Goal: Task Accomplishment & Management: Complete application form

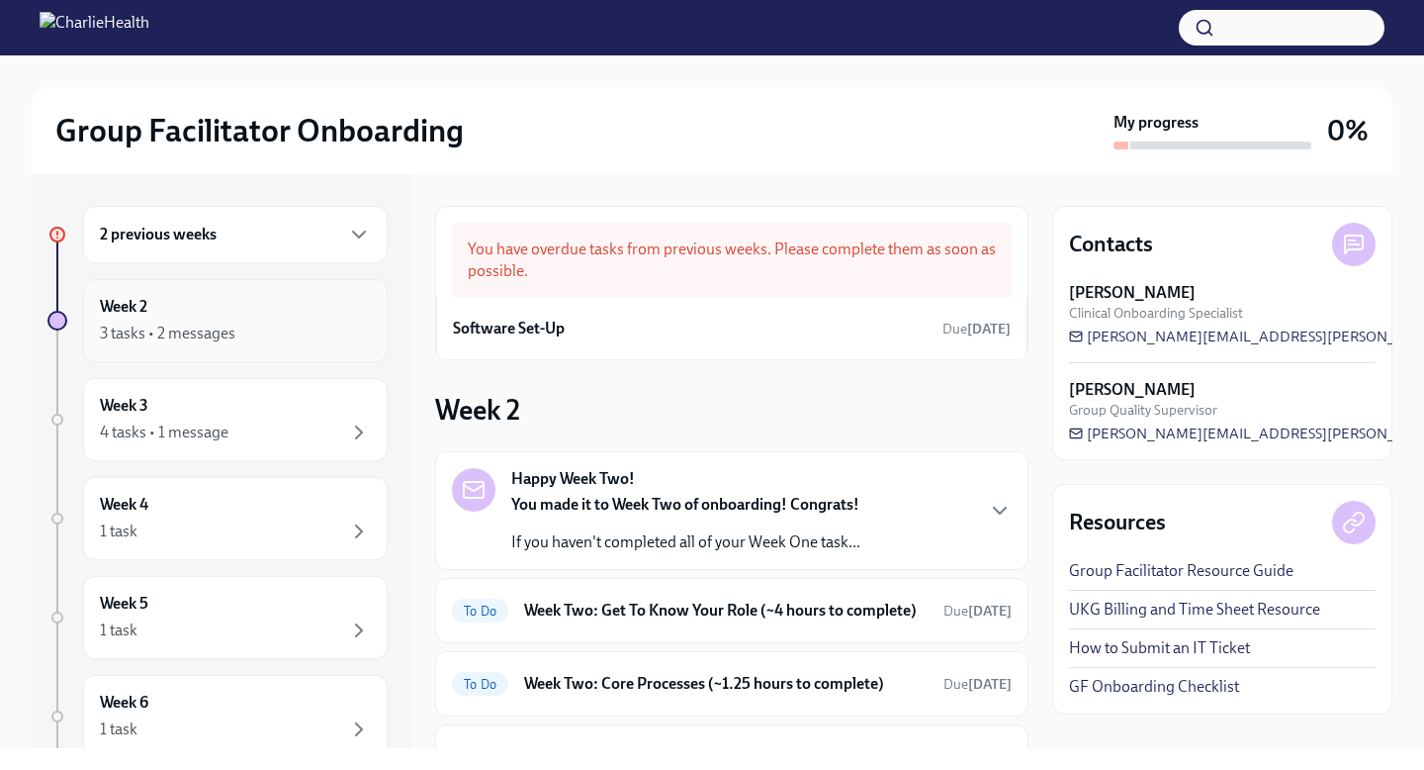
click at [249, 340] on div "3 tasks • 2 messages" at bounding box center [235, 333] width 271 height 24
click at [201, 342] on div "3 tasks • 2 messages" at bounding box center [168, 333] width 136 height 22
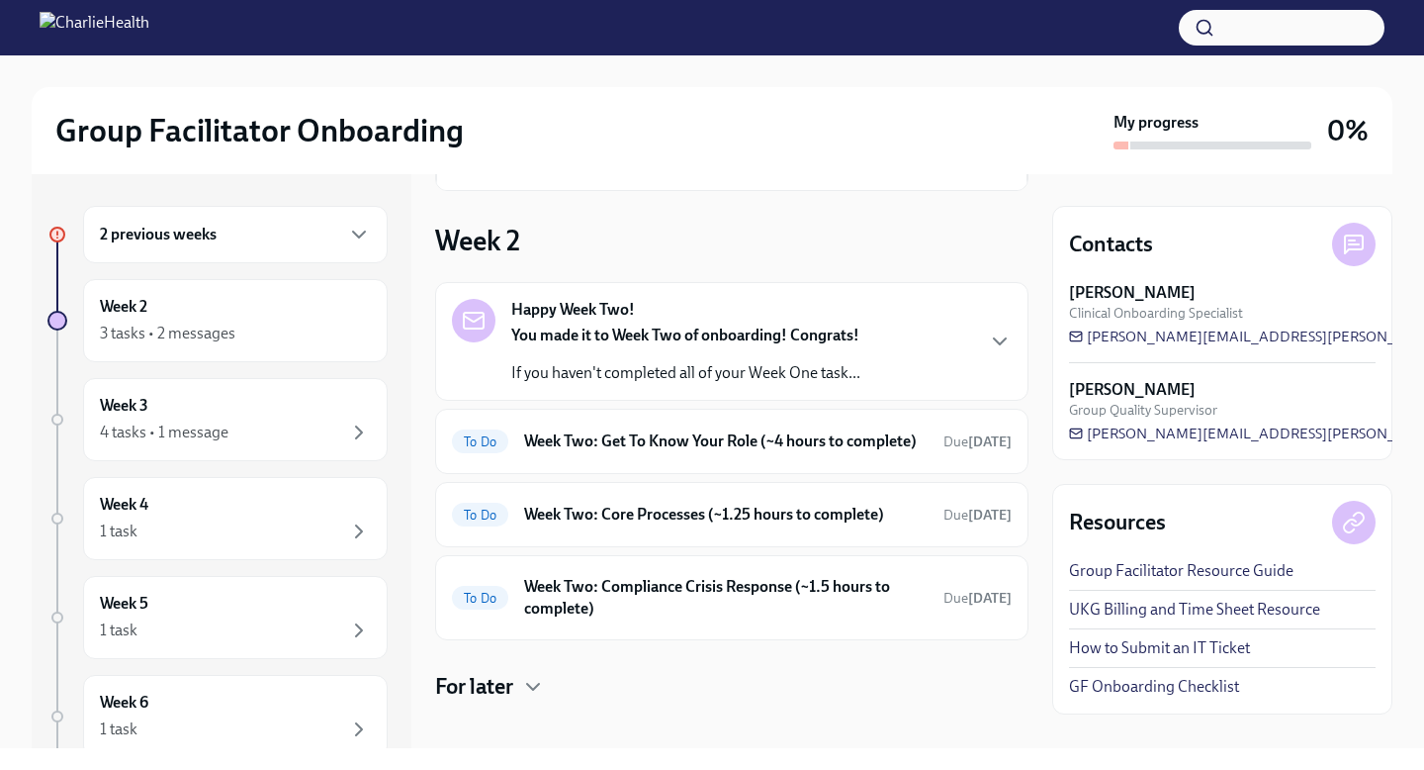
scroll to position [174, 0]
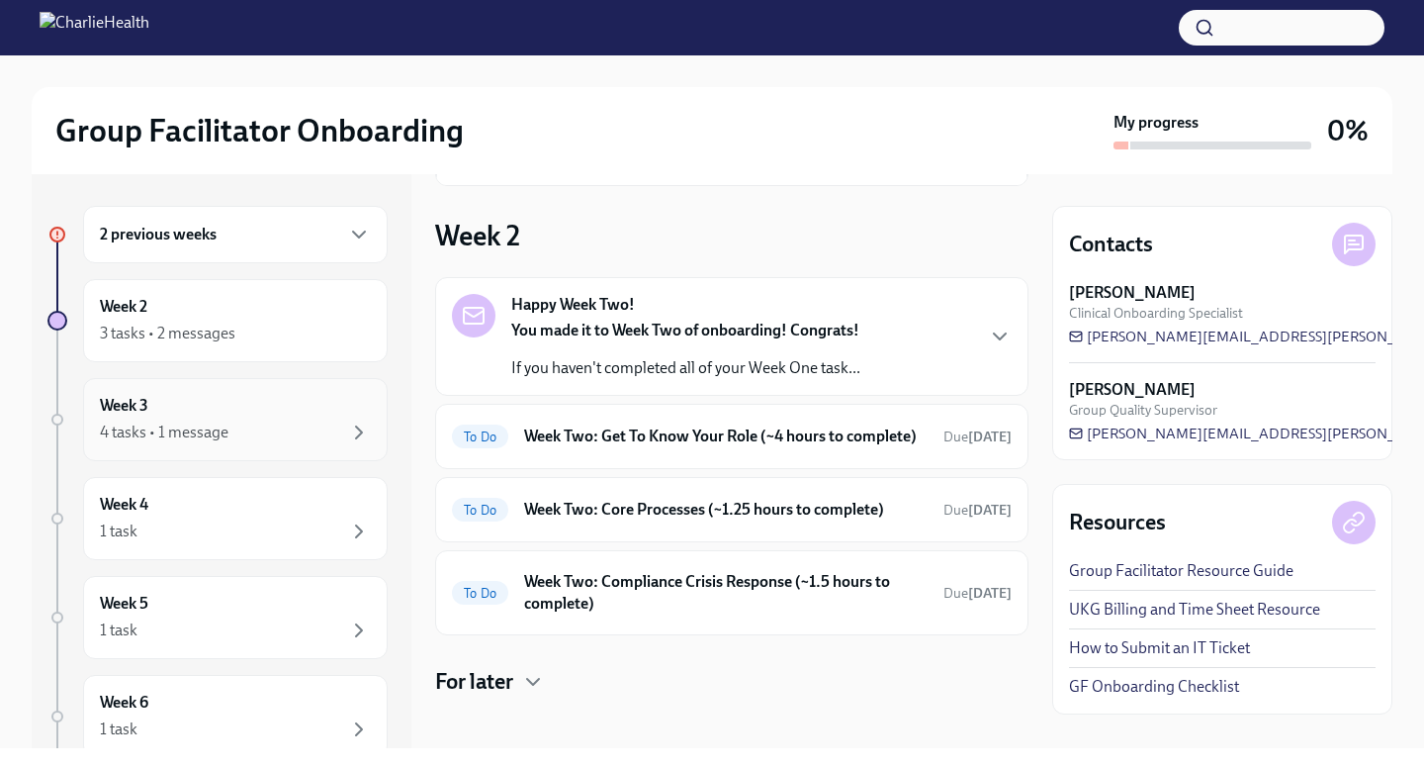
click at [249, 431] on div "4 tasks • 1 message" at bounding box center [235, 432] width 271 height 24
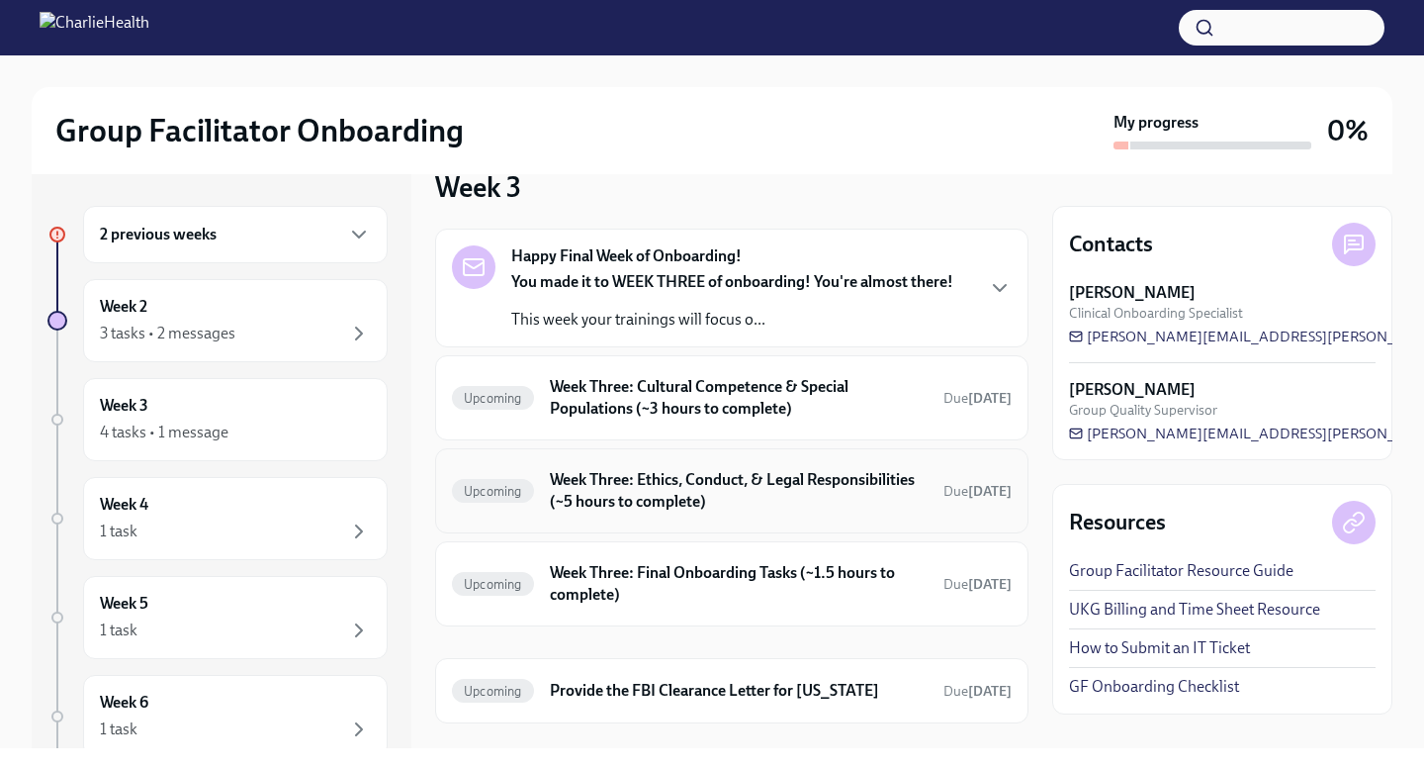
scroll to position [75, 0]
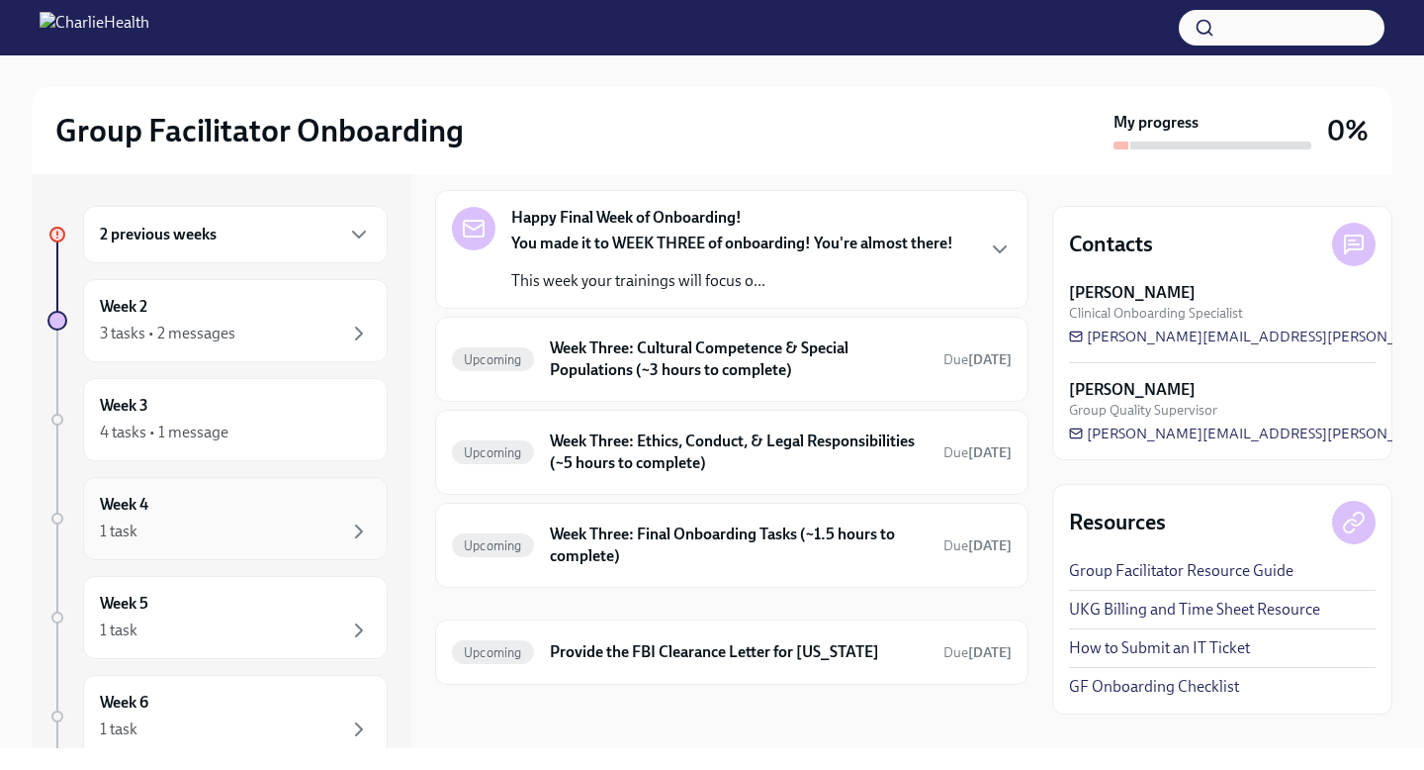
click at [216, 506] on div "Week 4 1 task" at bounding box center [235, 518] width 271 height 49
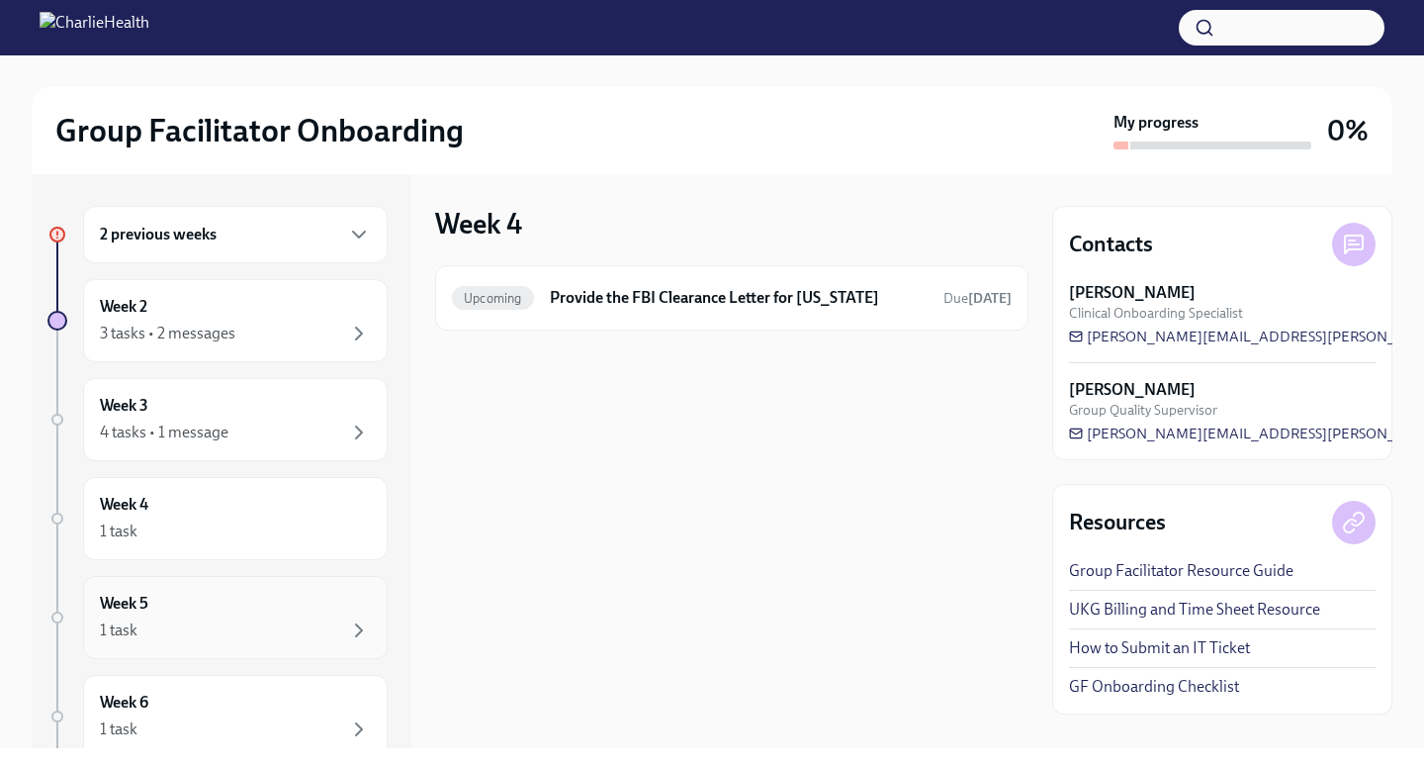
click at [170, 643] on div "Week 5 1 task" at bounding box center [235, 617] width 305 height 83
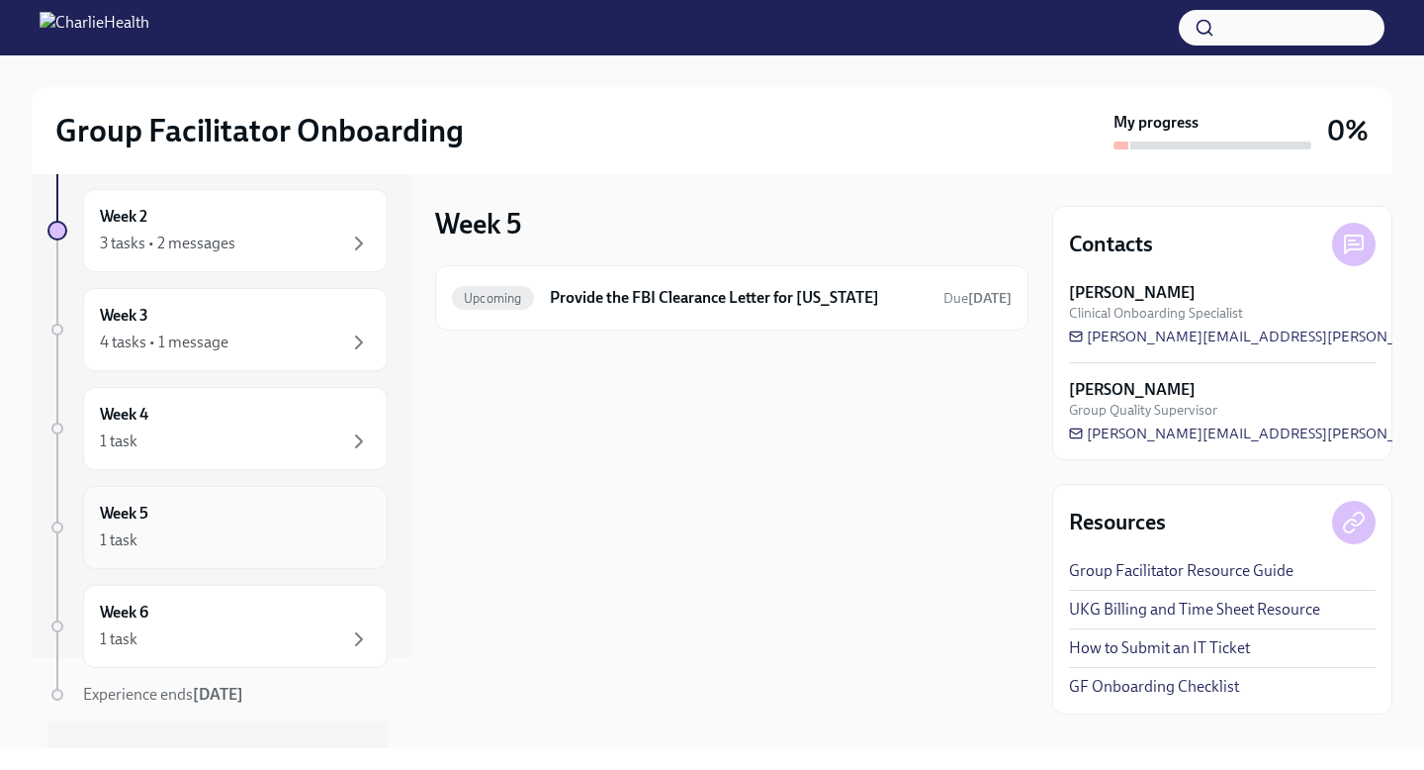
scroll to position [96, 0]
click at [170, 643] on div "1 task" at bounding box center [235, 633] width 271 height 24
click at [172, 563] on div "2 previous weeks Week 2 3 tasks • 2 messages Week 3 4 tasks • 1 message Week 4 …" at bounding box center [217, 444] width 340 height 669
click at [182, 477] on div "2 previous weeks Week 2 3 tasks • 2 messages Week 3 4 tasks • 1 message Week 4 …" at bounding box center [217, 444] width 340 height 669
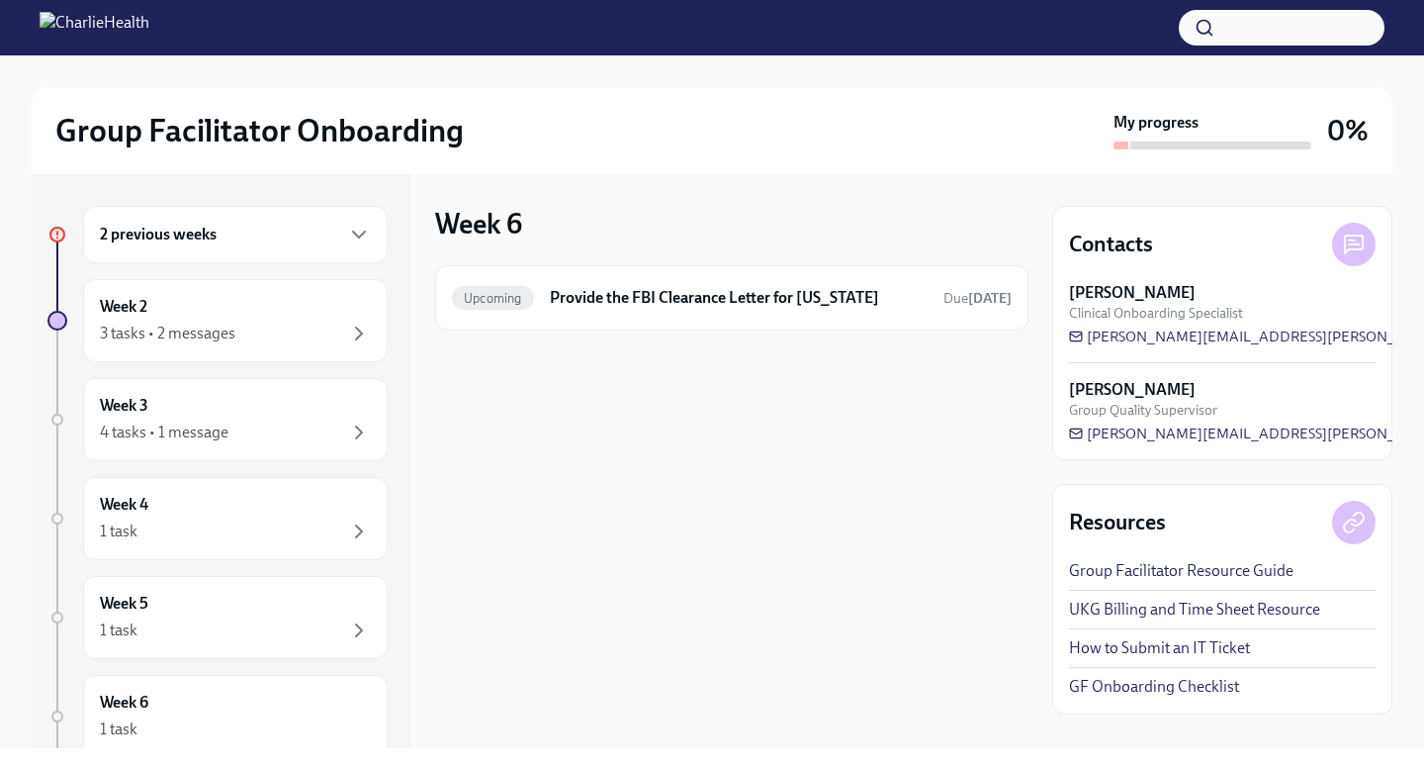
click at [190, 210] on div "2 previous weeks" at bounding box center [235, 234] width 305 height 57
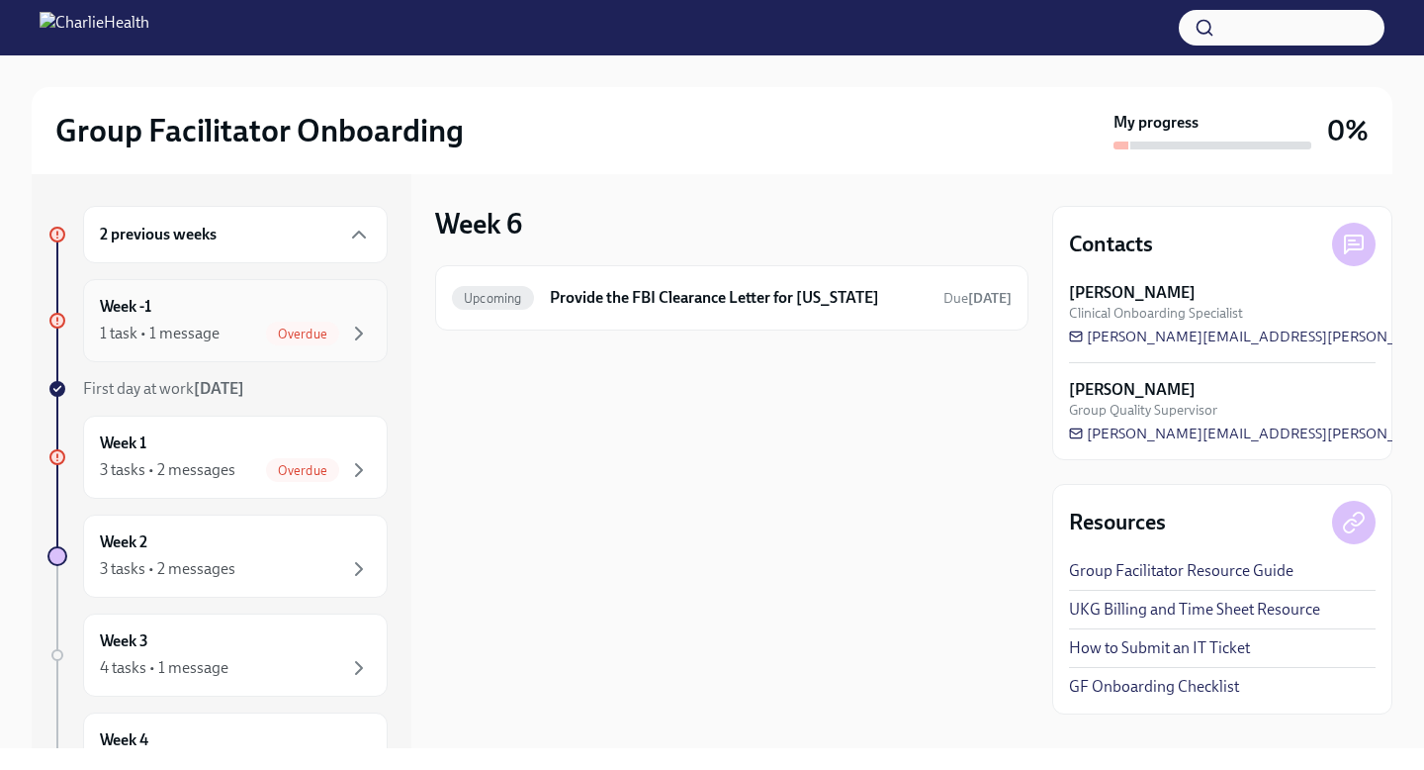
click at [182, 317] on div "Week -1 1 task • 1 message Overdue" at bounding box center [235, 320] width 271 height 49
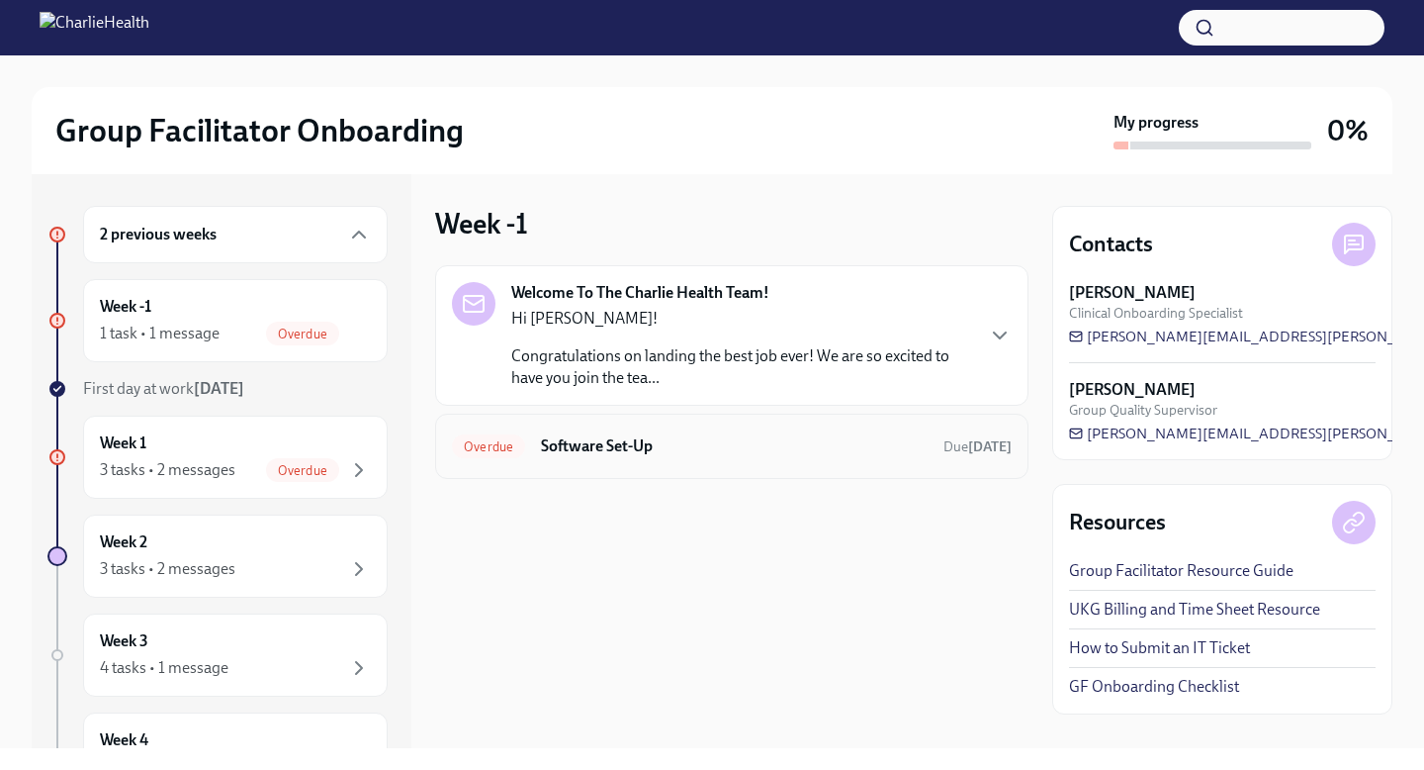
click at [541, 440] on h6 "Software Set-Up" at bounding box center [734, 446] width 387 height 22
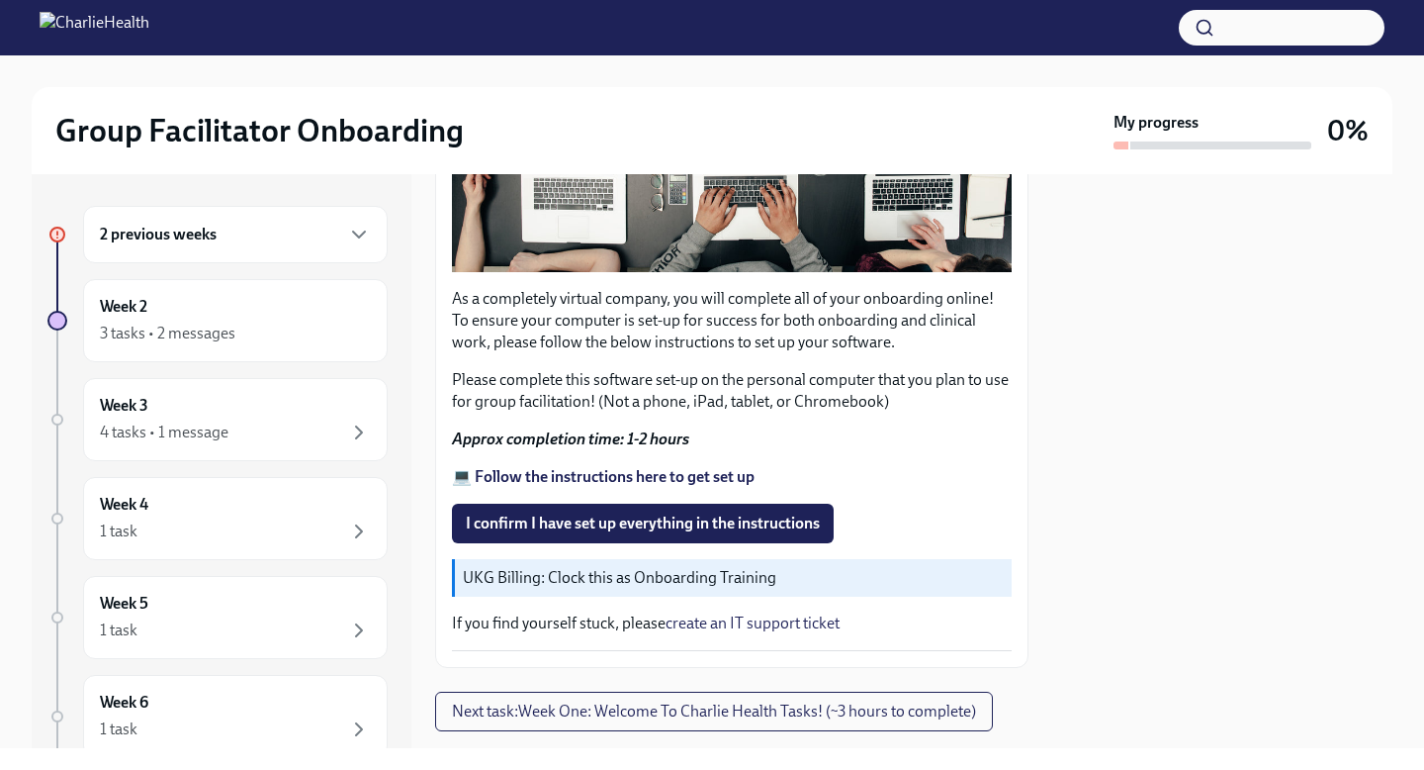
scroll to position [570, 0]
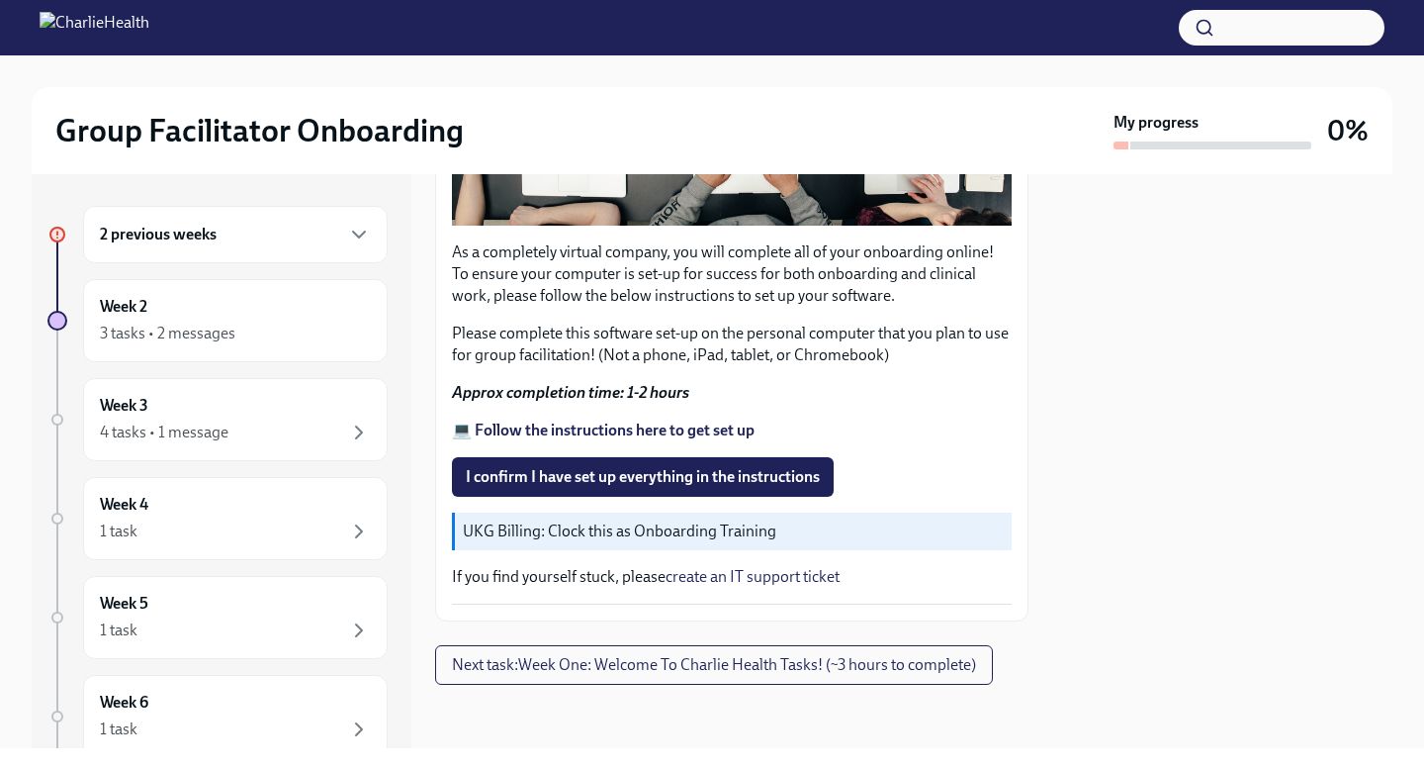
click at [246, 245] on div "2 previous weeks" at bounding box center [235, 235] width 271 height 24
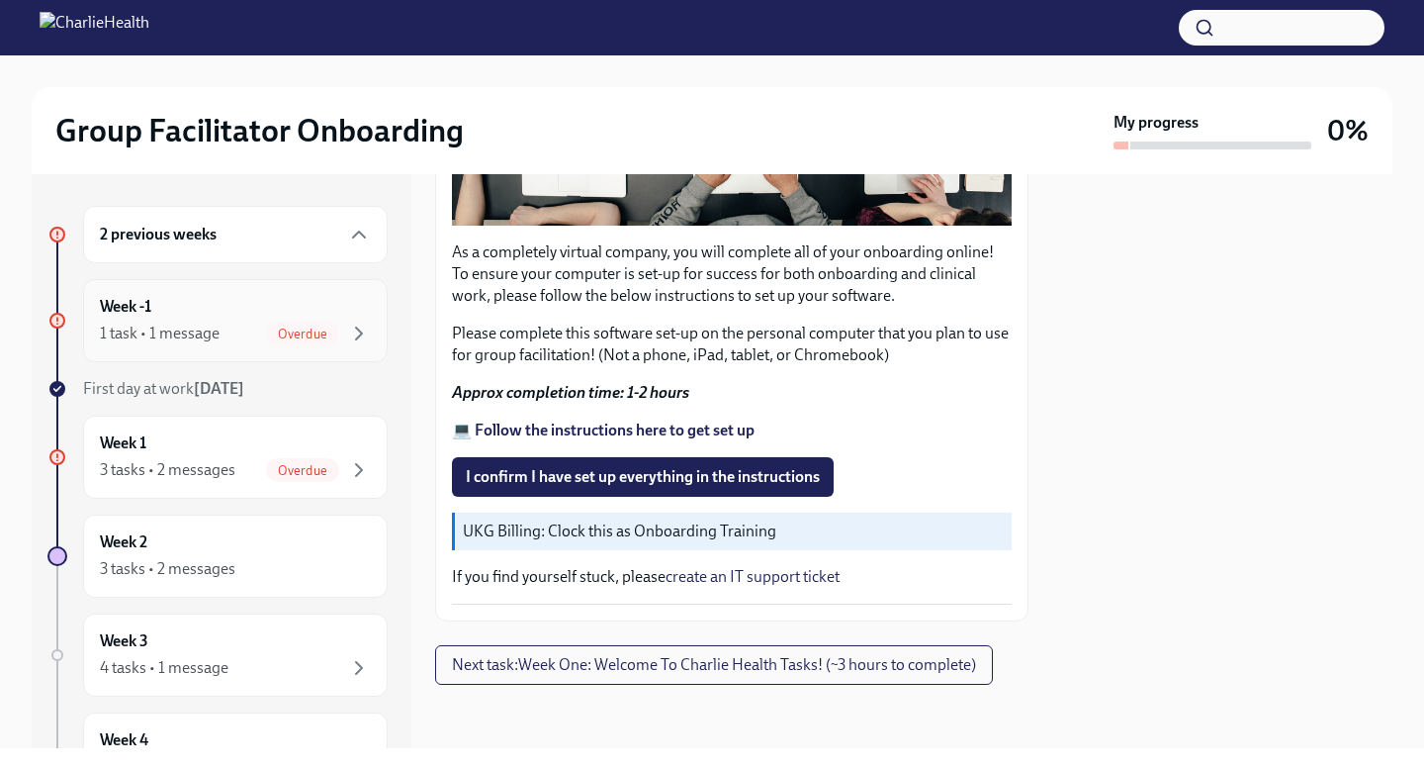
click at [227, 336] on div "1 task • 1 message Overdue" at bounding box center [235, 333] width 271 height 24
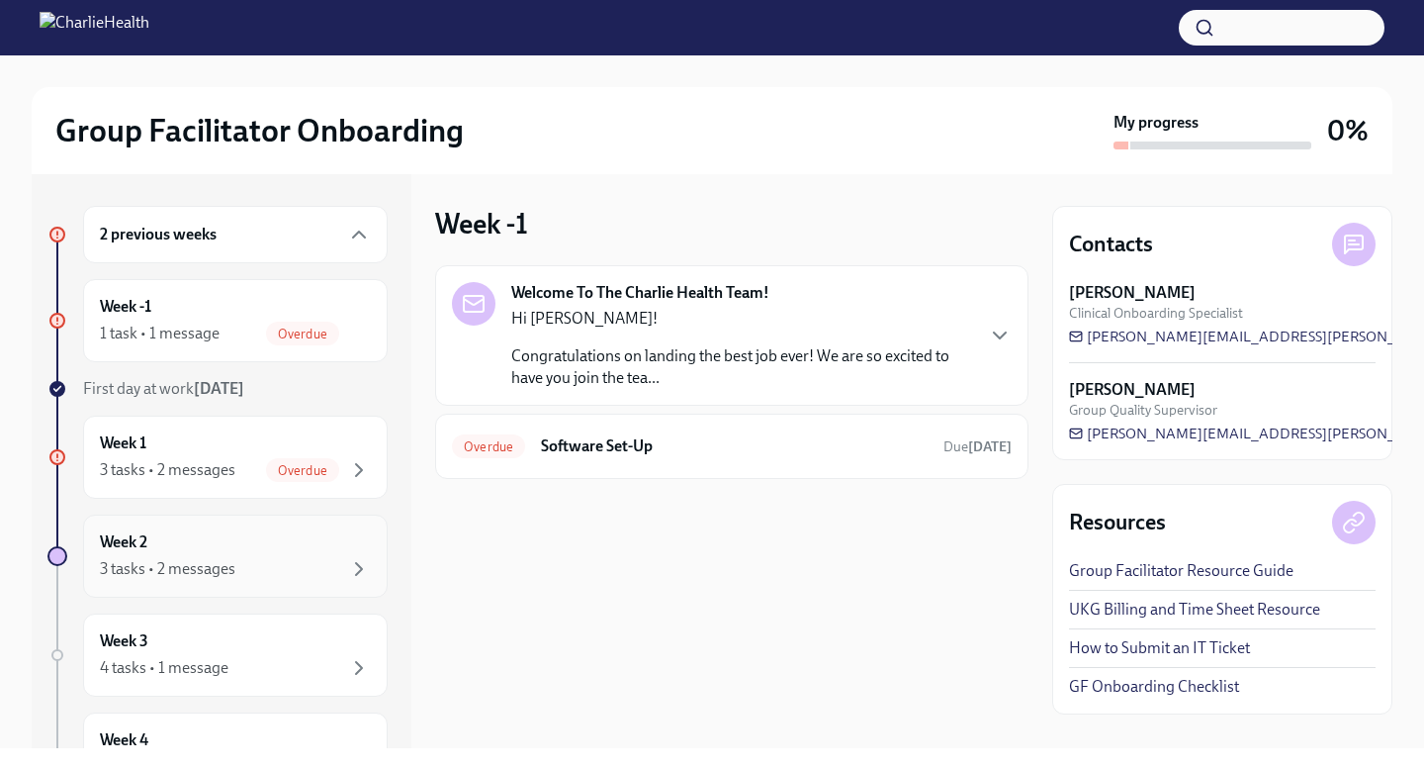
click at [218, 577] on div "3 tasks • 2 messages" at bounding box center [168, 569] width 136 height 22
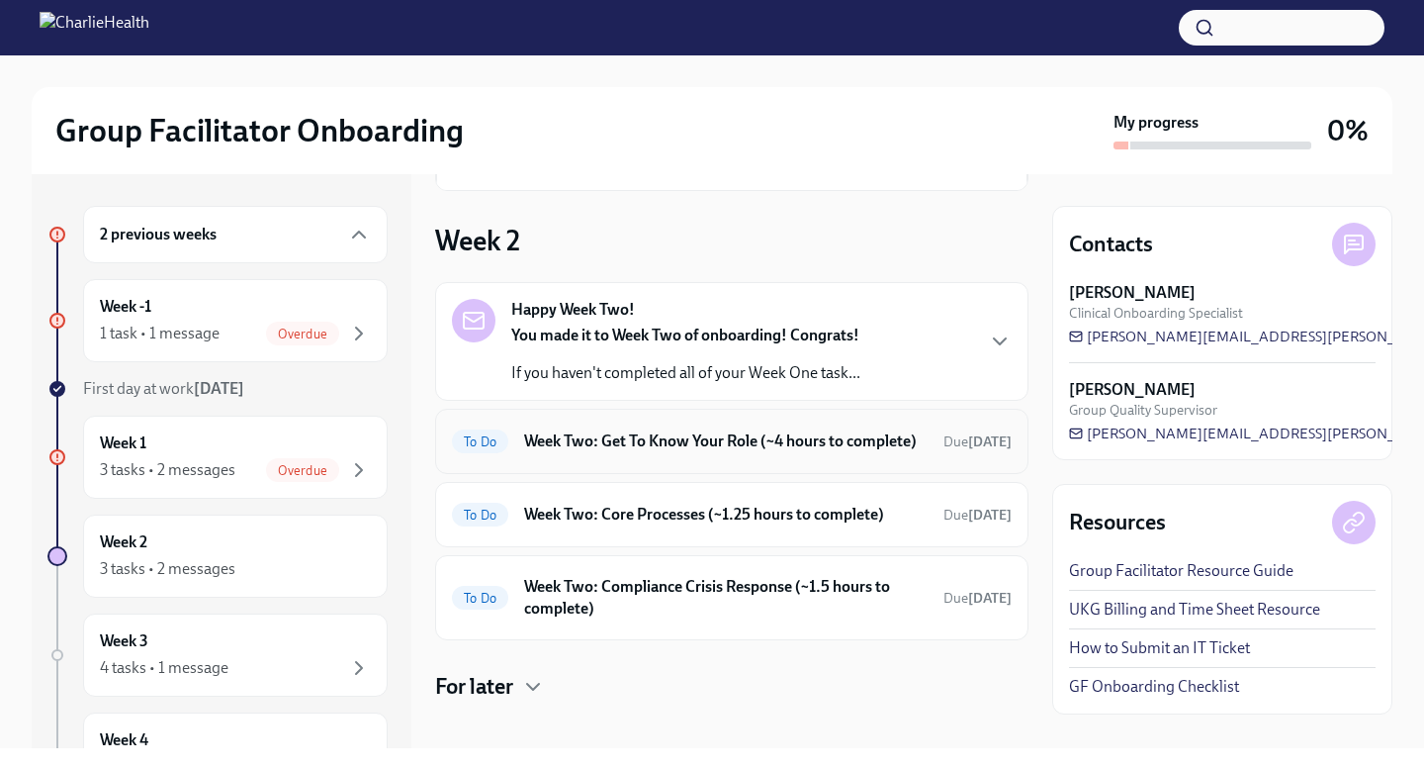
scroll to position [164, 0]
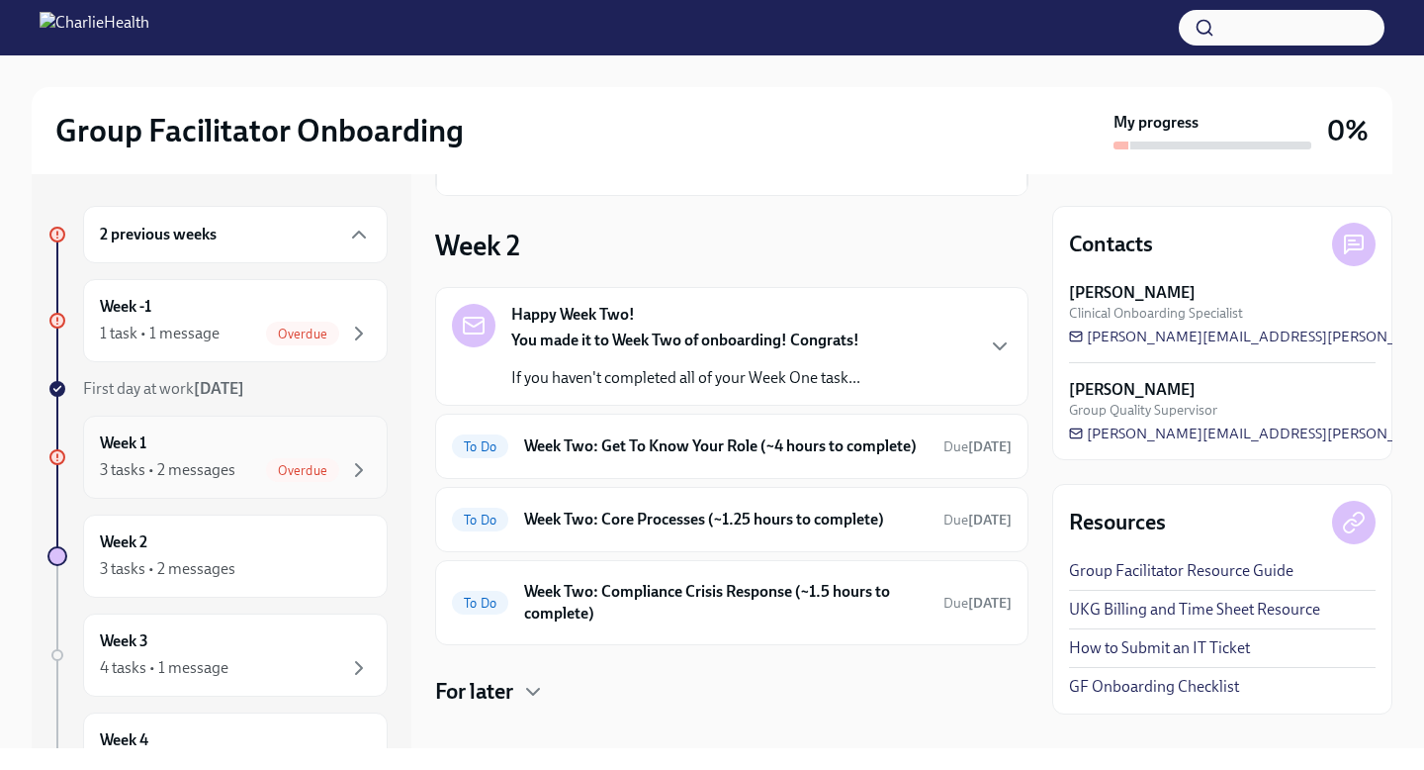
click at [274, 461] on div "Overdue" at bounding box center [302, 470] width 73 height 24
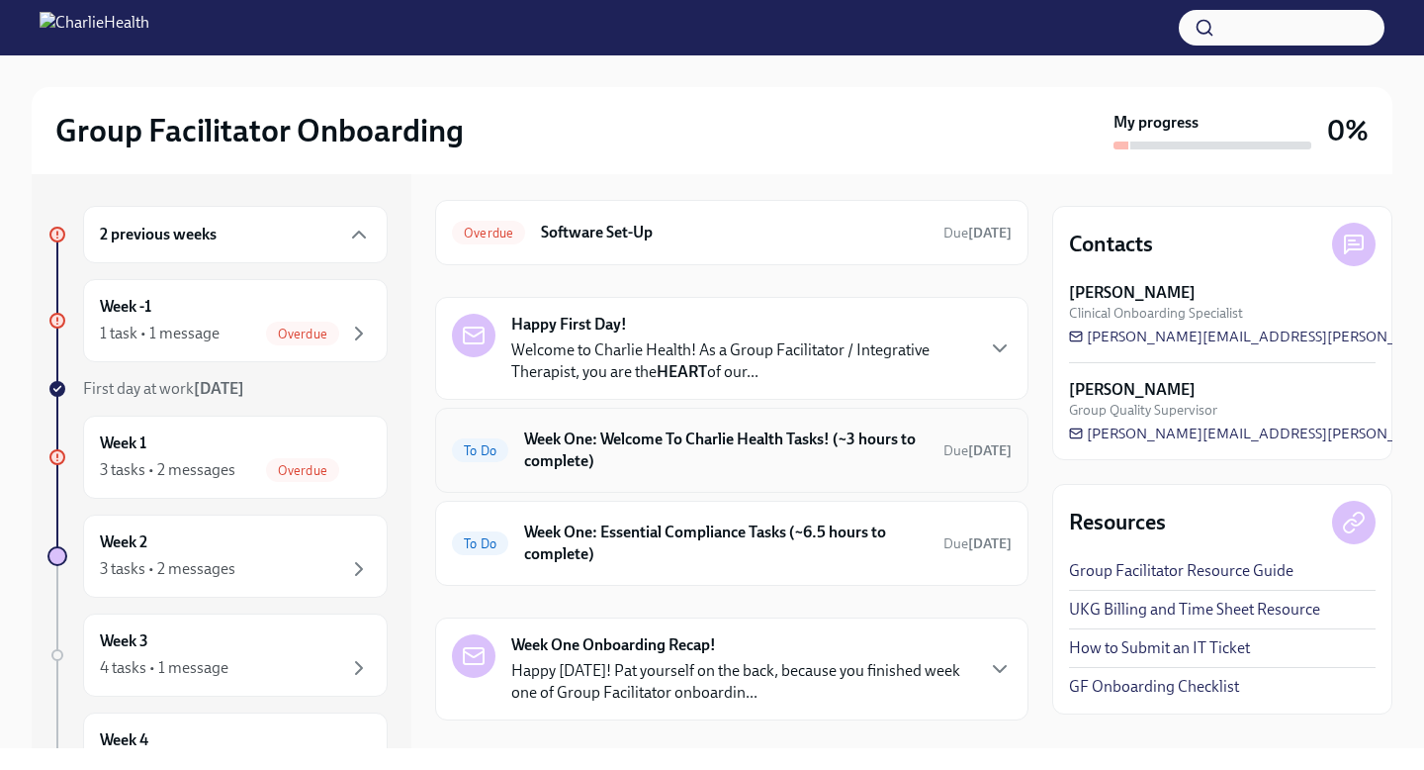
scroll to position [101, 0]
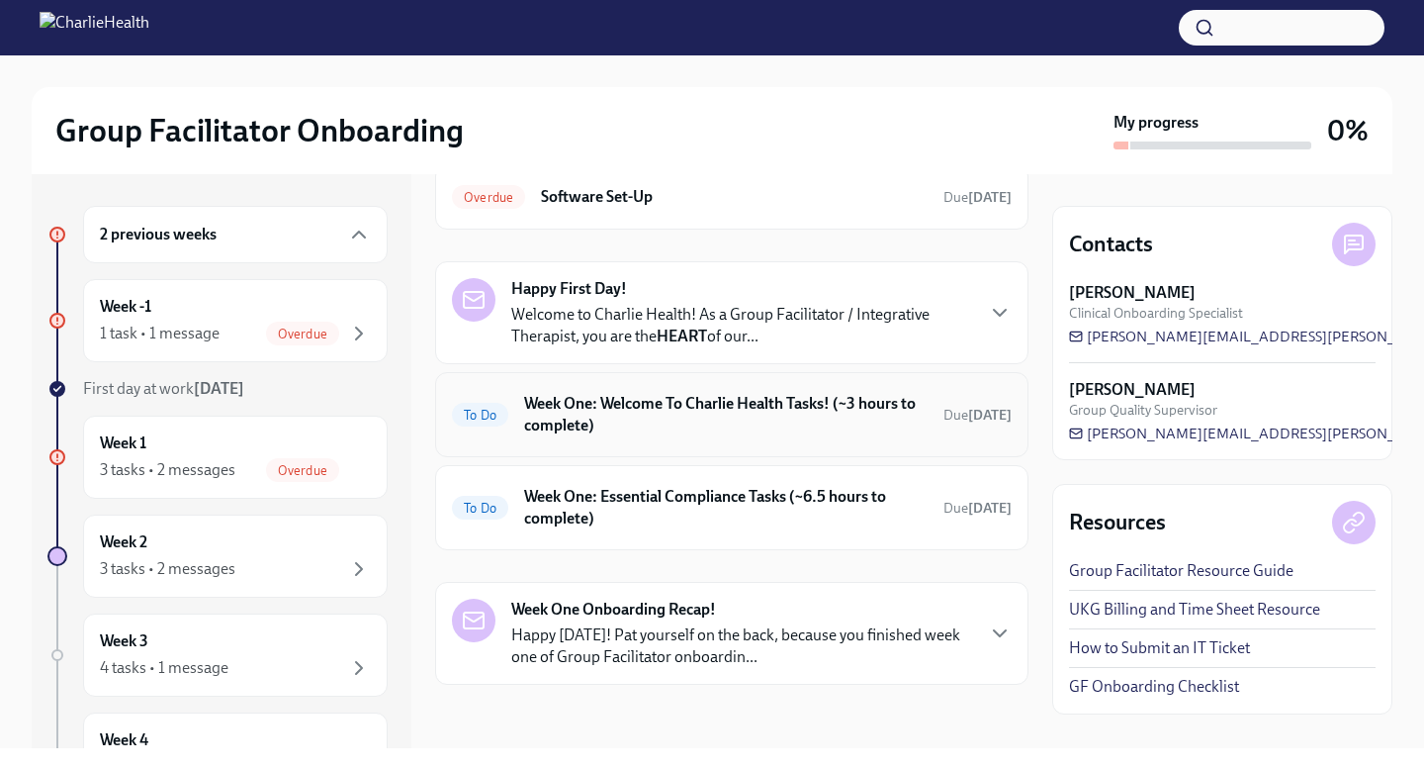
click at [481, 426] on div "To Do Week One: Welcome To Charlie Health Tasks! (~3 hours to complete) Due [DA…" at bounding box center [732, 414] width 560 height 51
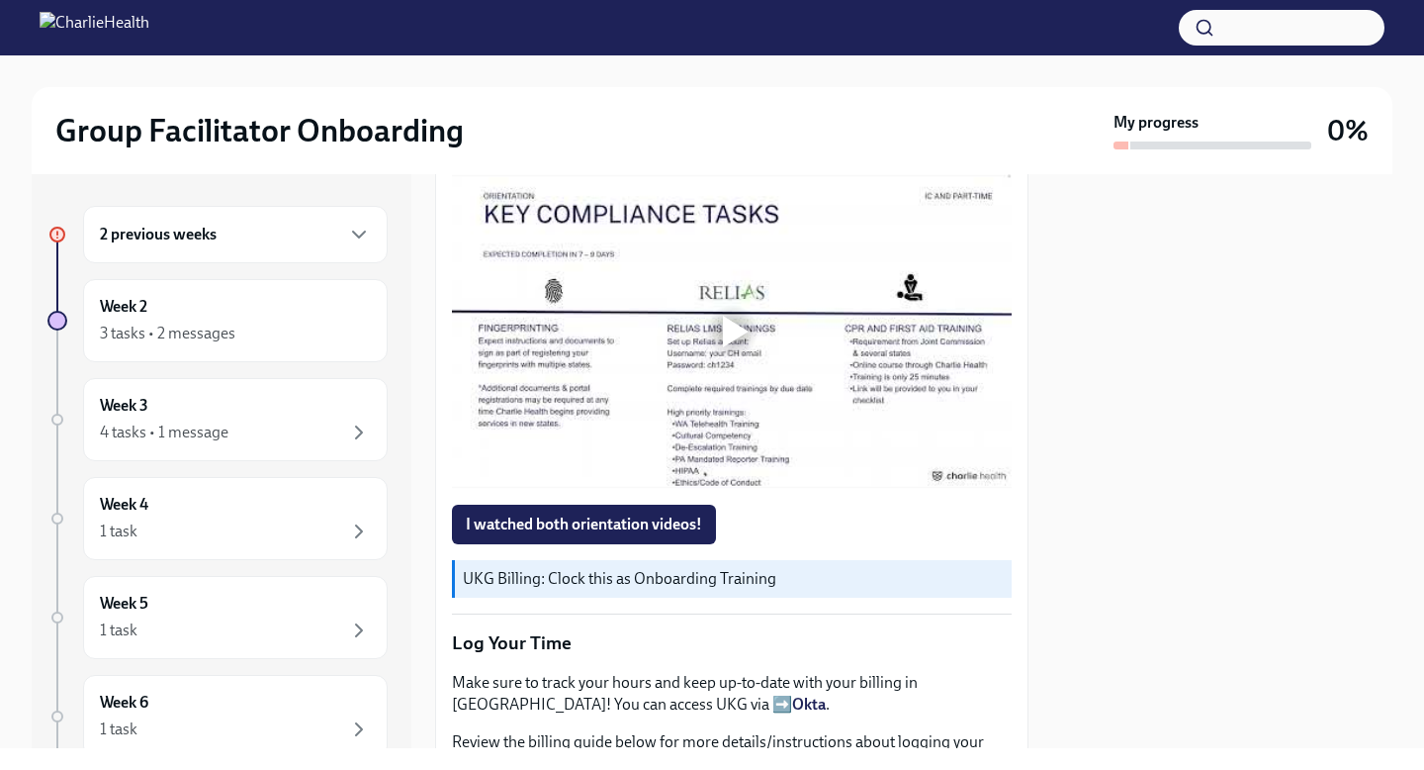
scroll to position [1492, 0]
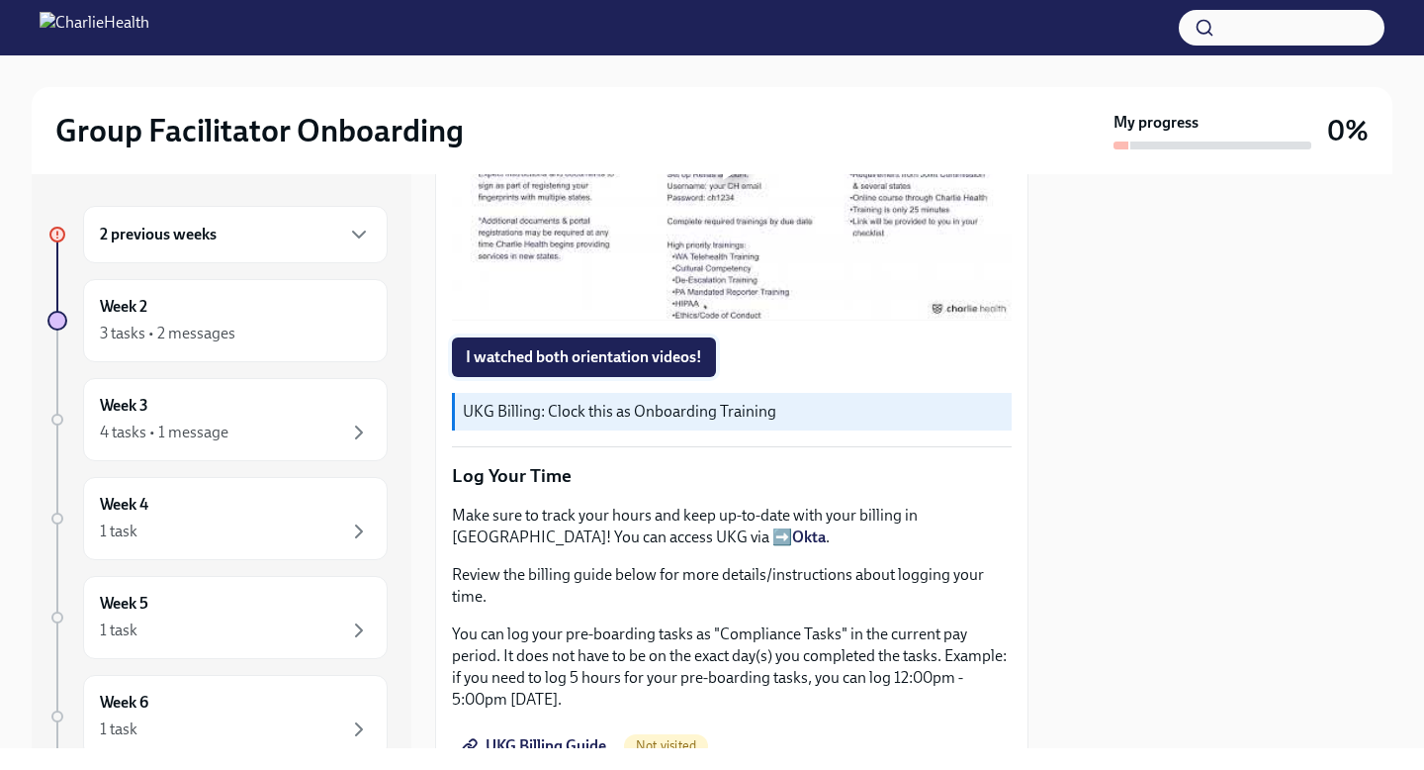
click at [588, 360] on span "I watched both orientation videos!" at bounding box center [584, 357] width 236 height 20
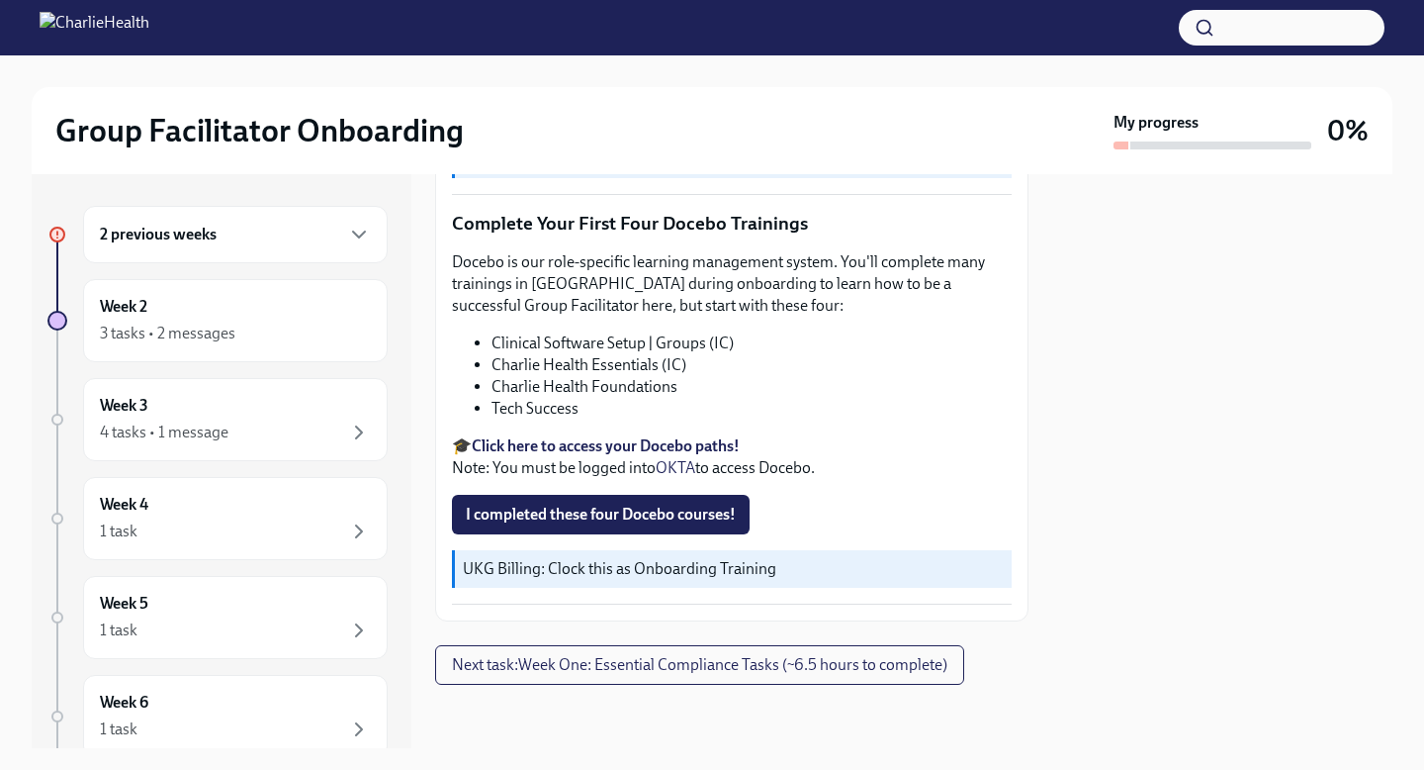
scroll to position [2517, 0]
